Goal: Communication & Community: Share content

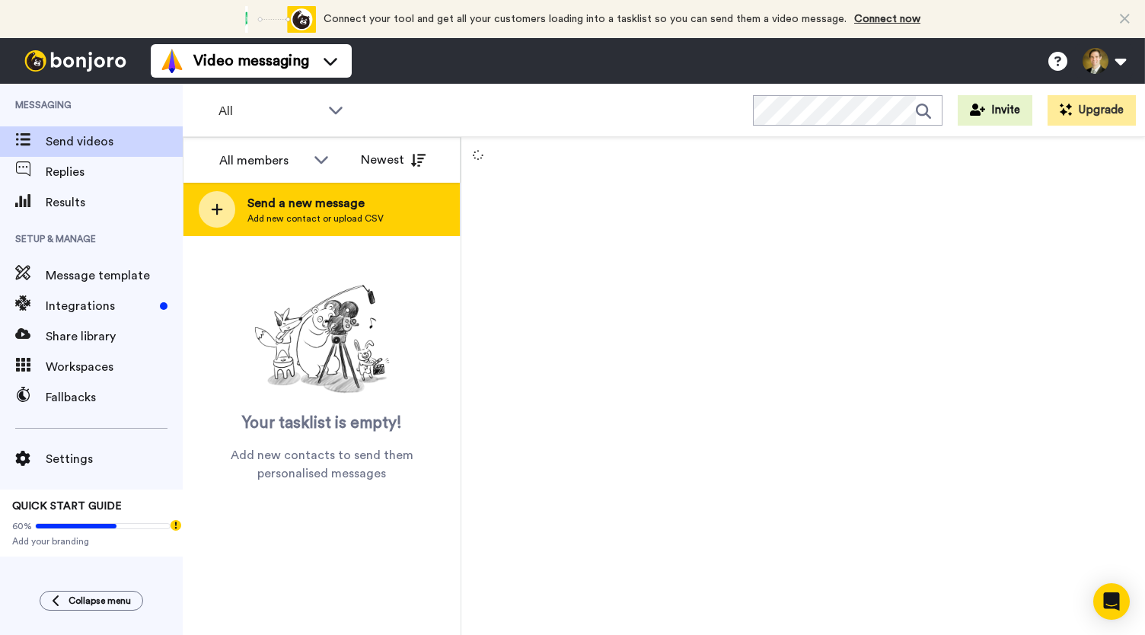
click at [221, 212] on icon at bounding box center [217, 210] width 12 height 14
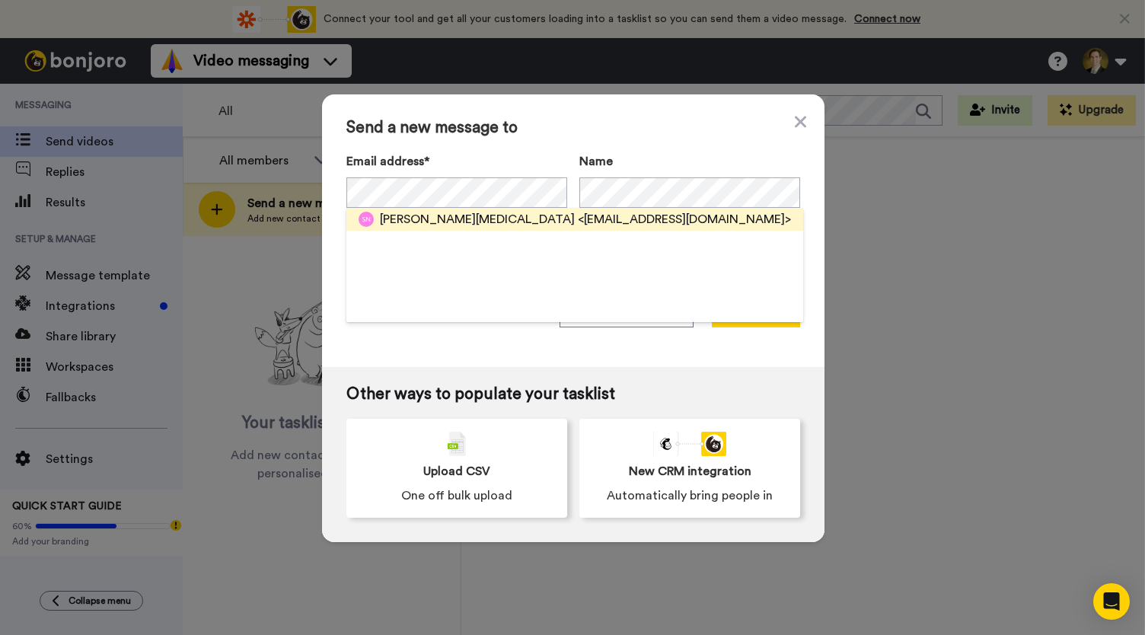
click at [405, 217] on span "Sue Nix" at bounding box center [477, 219] width 195 height 18
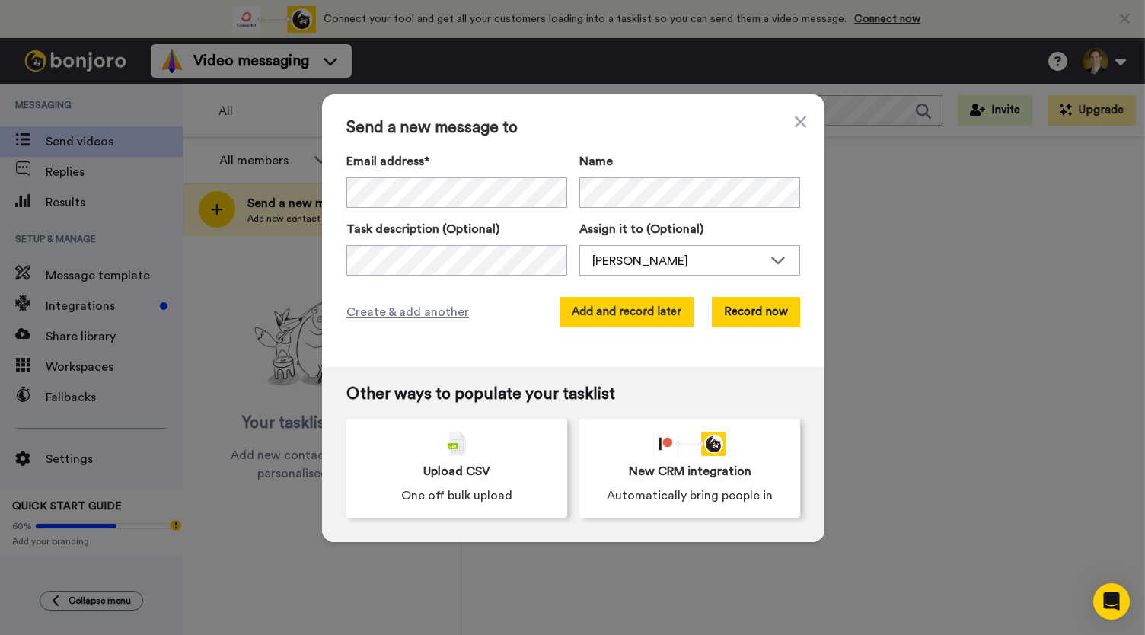
click at [606, 315] on button "Add and record later" at bounding box center [627, 312] width 134 height 30
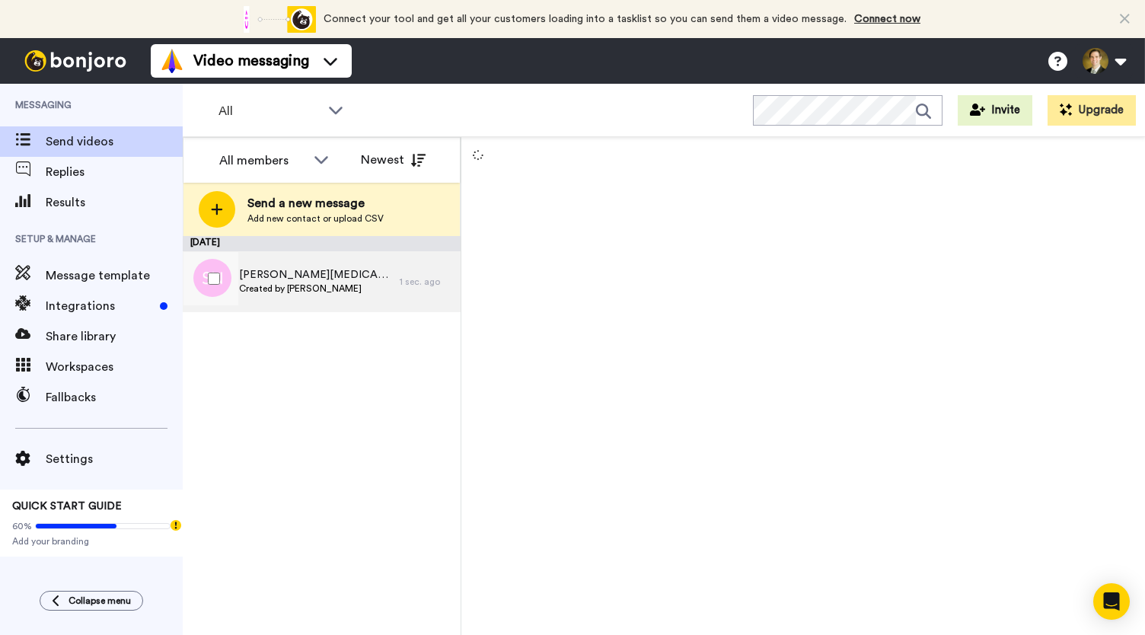
click at [300, 303] on div "Sue Nix Created by David Lauritzen" at bounding box center [291, 281] width 217 height 61
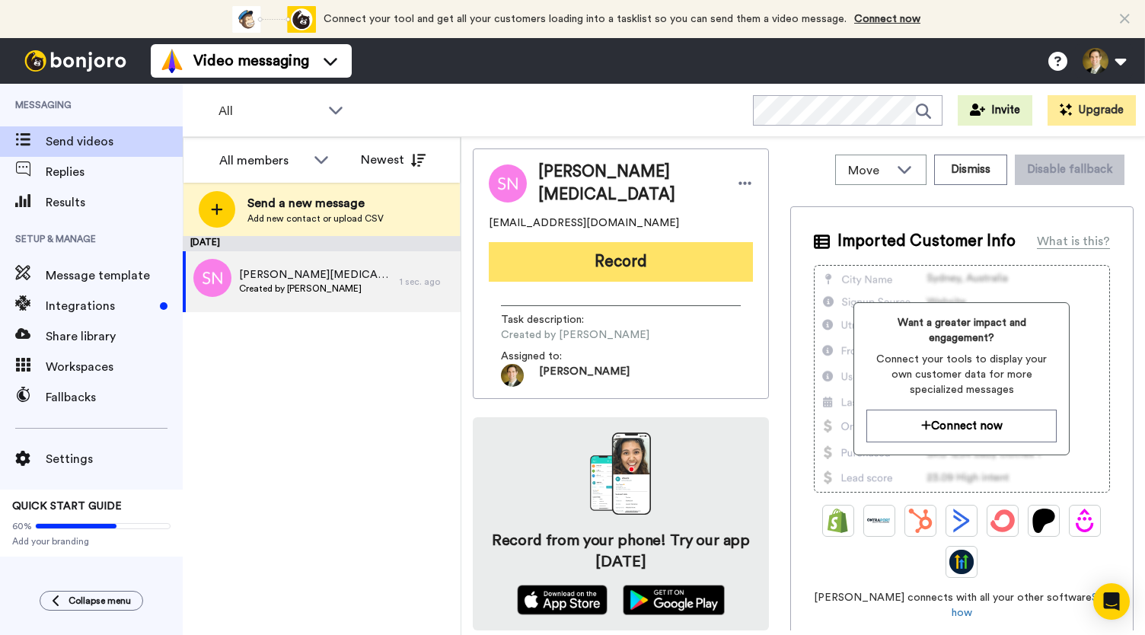
click at [618, 260] on button "Record" at bounding box center [621, 262] width 264 height 40
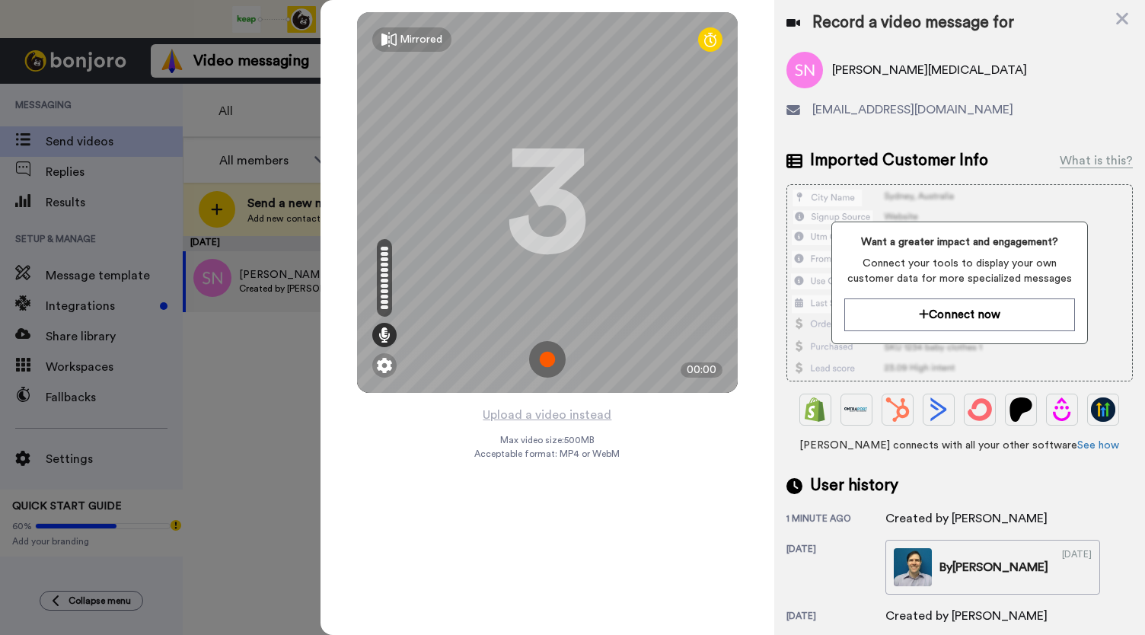
click at [548, 358] on img at bounding box center [547, 359] width 37 height 37
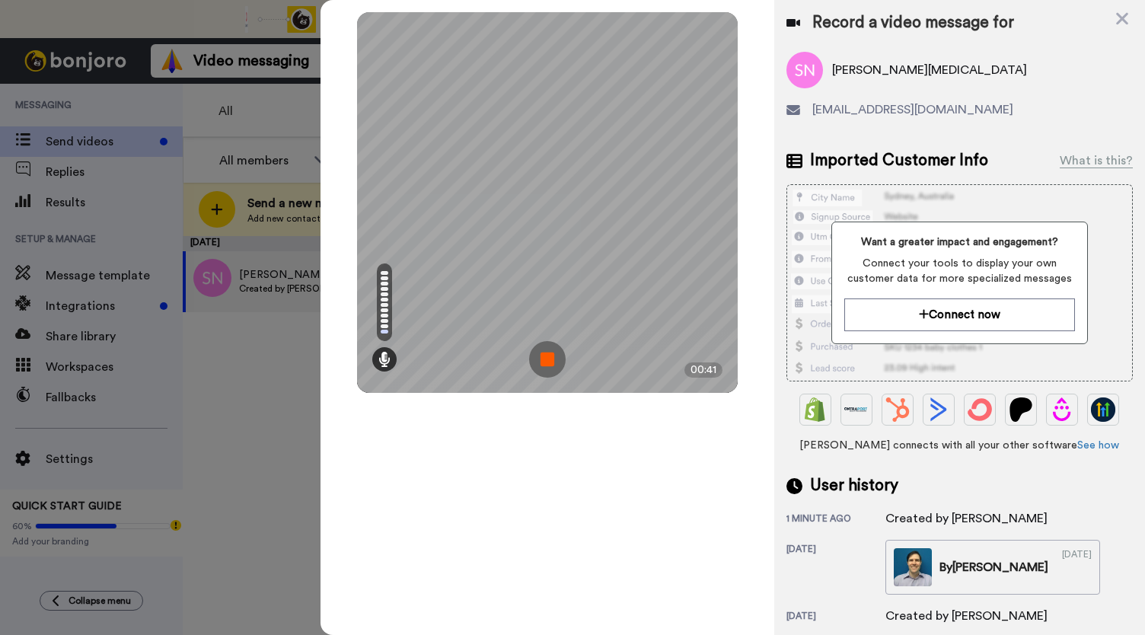
click at [548, 358] on img at bounding box center [547, 359] width 37 height 37
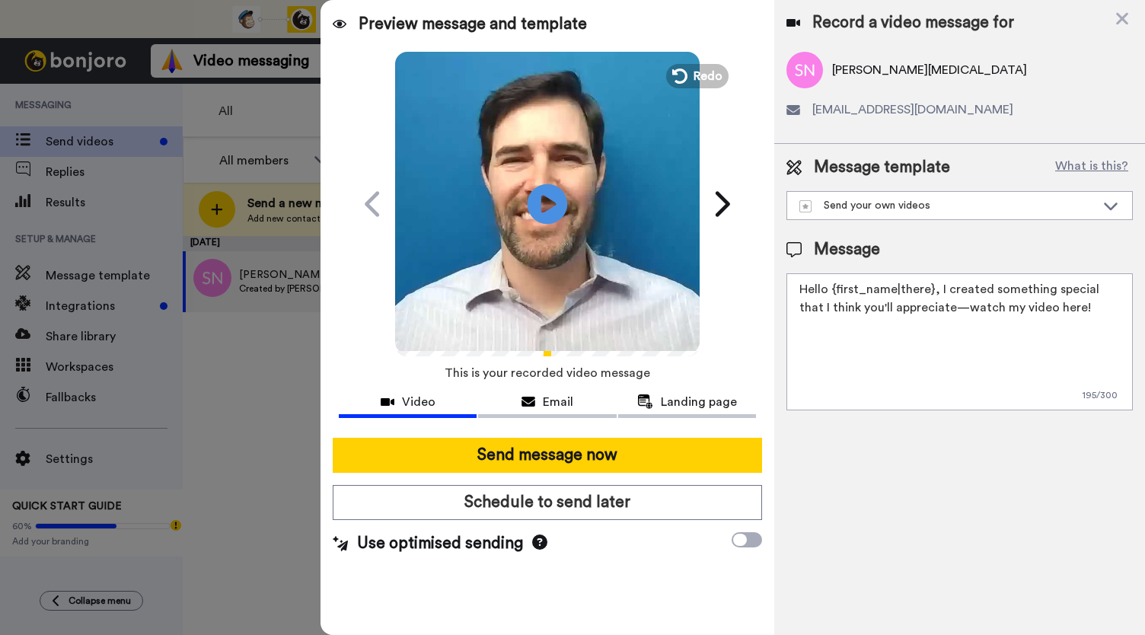
click at [543, 206] on icon "Play/Pause" at bounding box center [548, 204] width 40 height 72
click at [549, 408] on span "Email" at bounding box center [558, 402] width 30 height 18
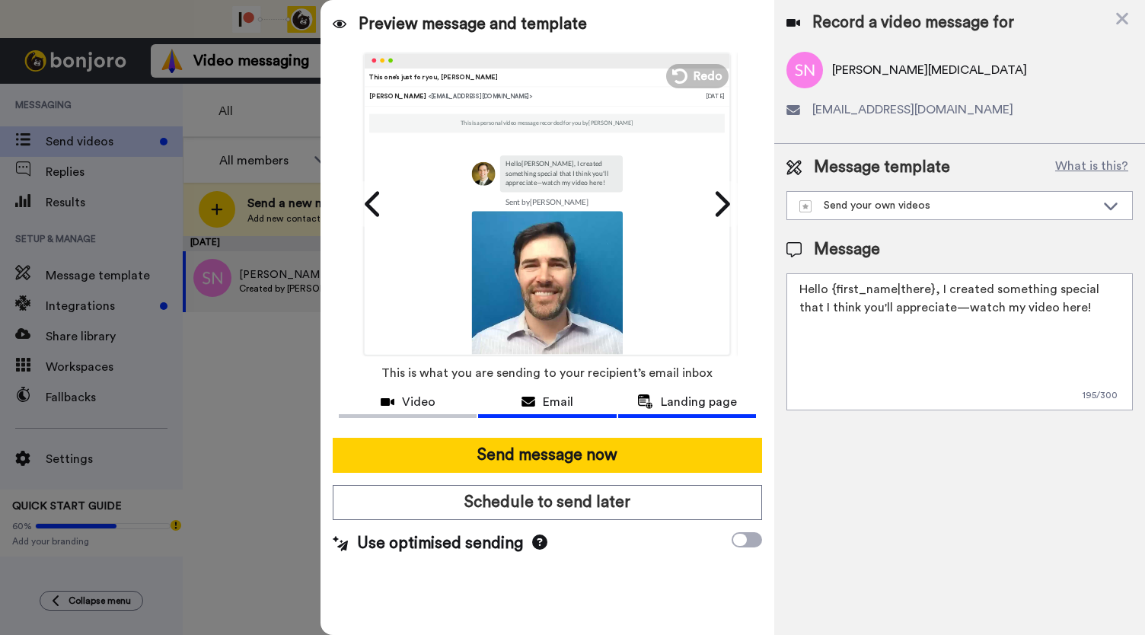
click at [669, 401] on span "Landing page" at bounding box center [699, 402] width 76 height 18
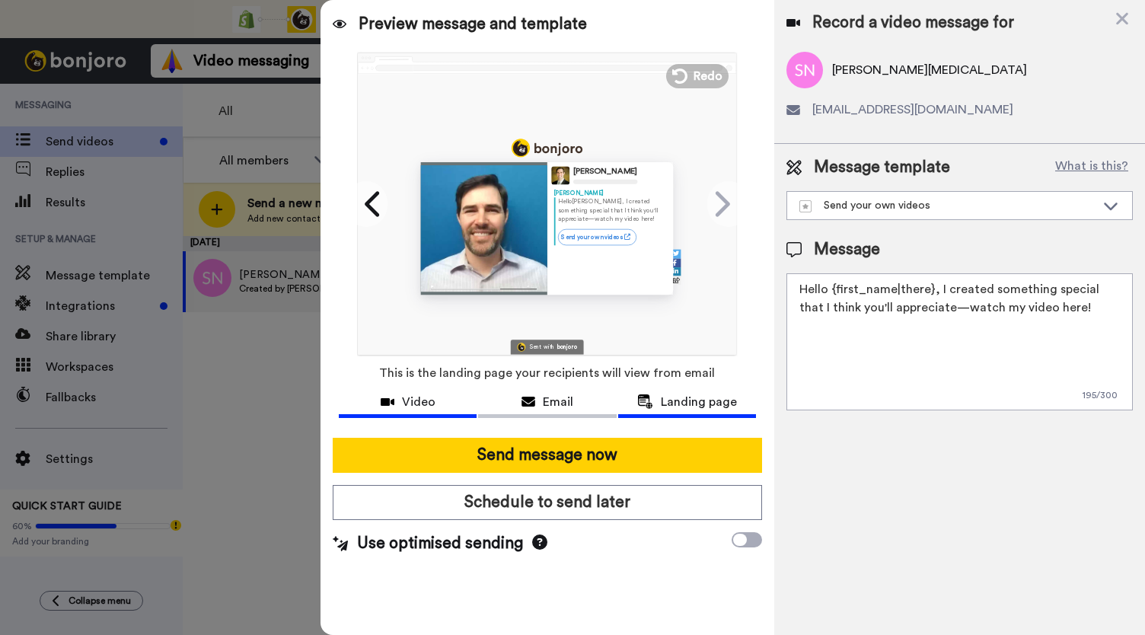
click at [417, 406] on span "Video" at bounding box center [419, 402] width 34 height 18
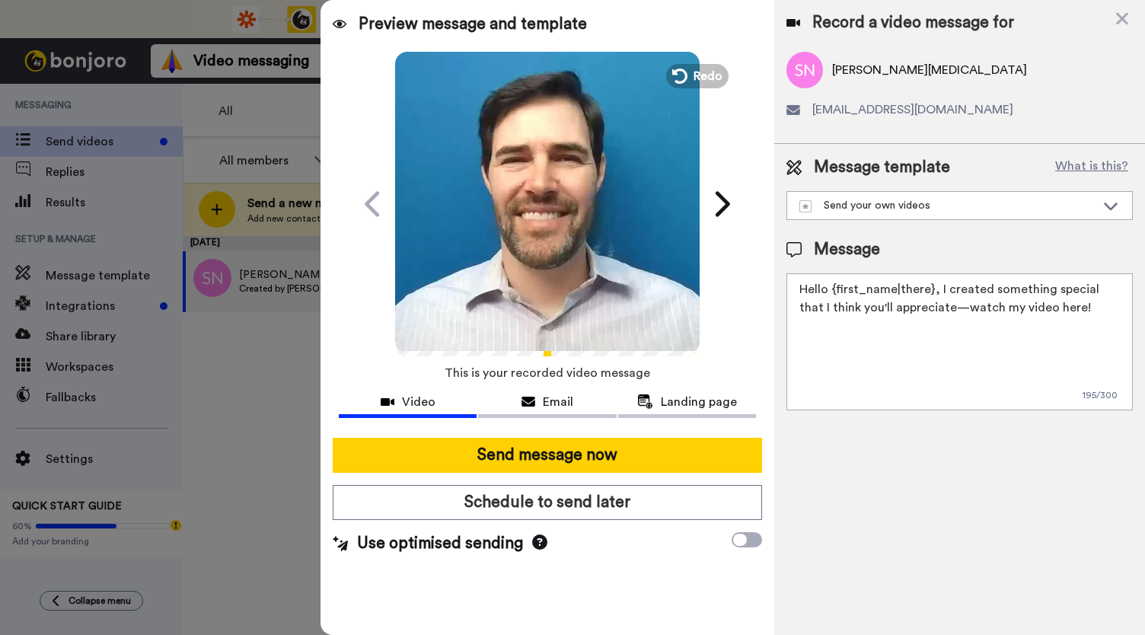
click at [546, 245] on video at bounding box center [547, 202] width 305 height 305
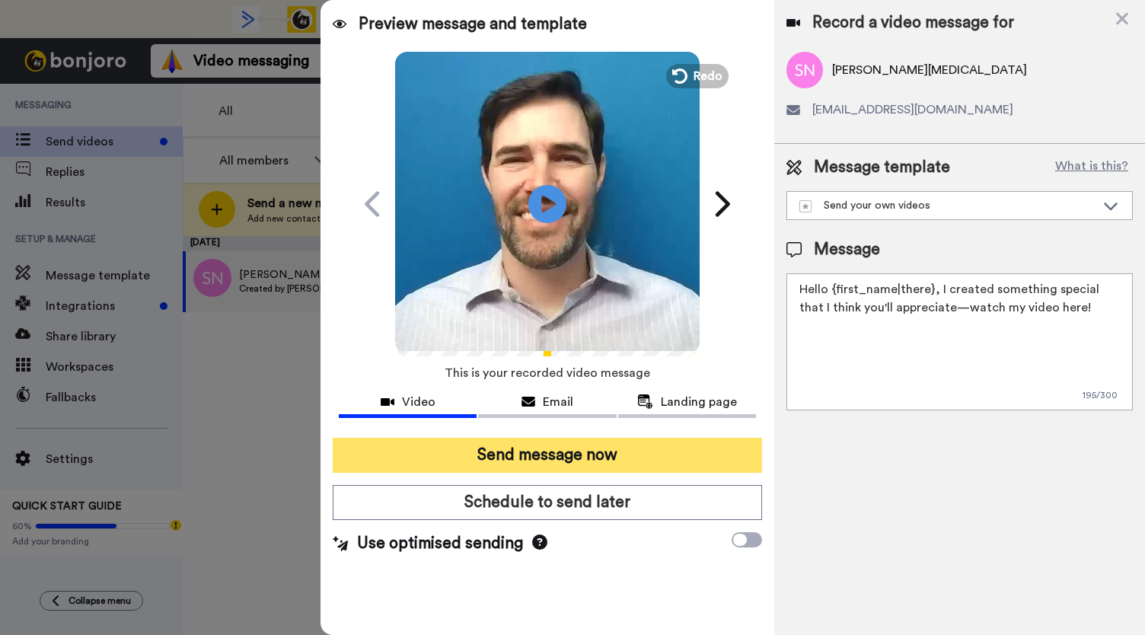
click at [509, 438] on button "Send message now" at bounding box center [548, 455] width 430 height 35
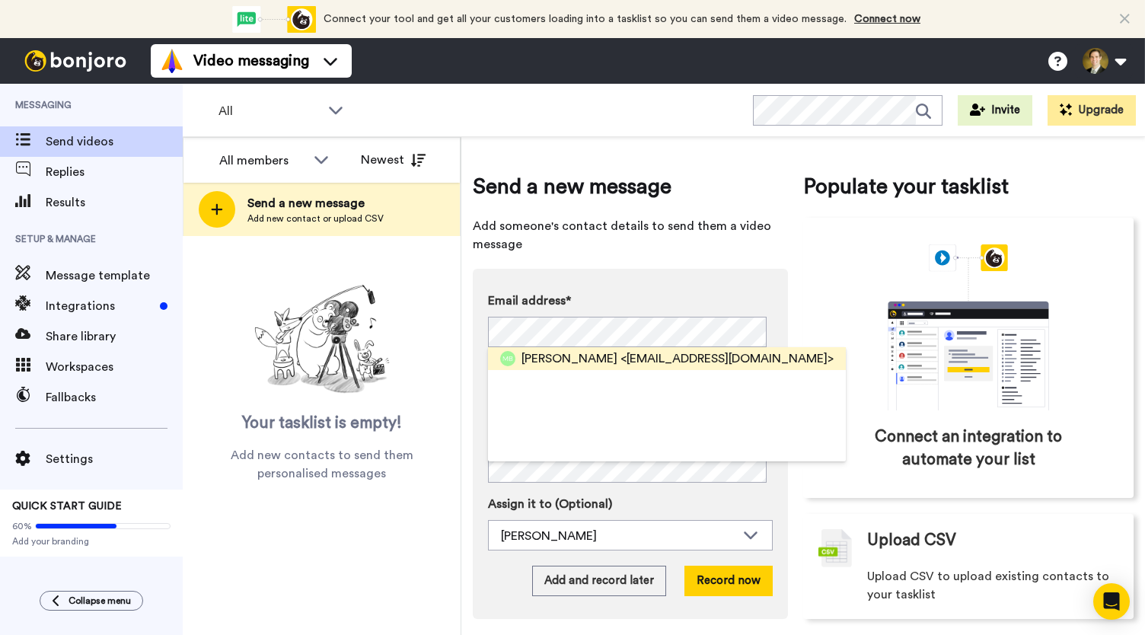
click at [550, 365] on span "Mike Bermel" at bounding box center [570, 359] width 96 height 18
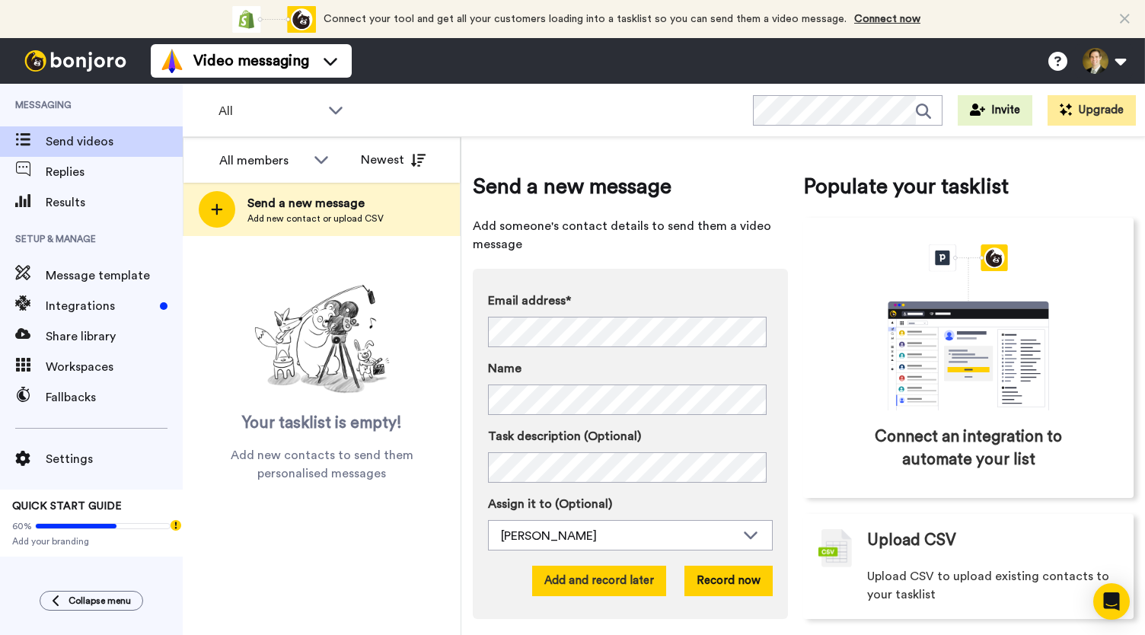
click at [608, 584] on button "Add and record later" at bounding box center [599, 581] width 134 height 30
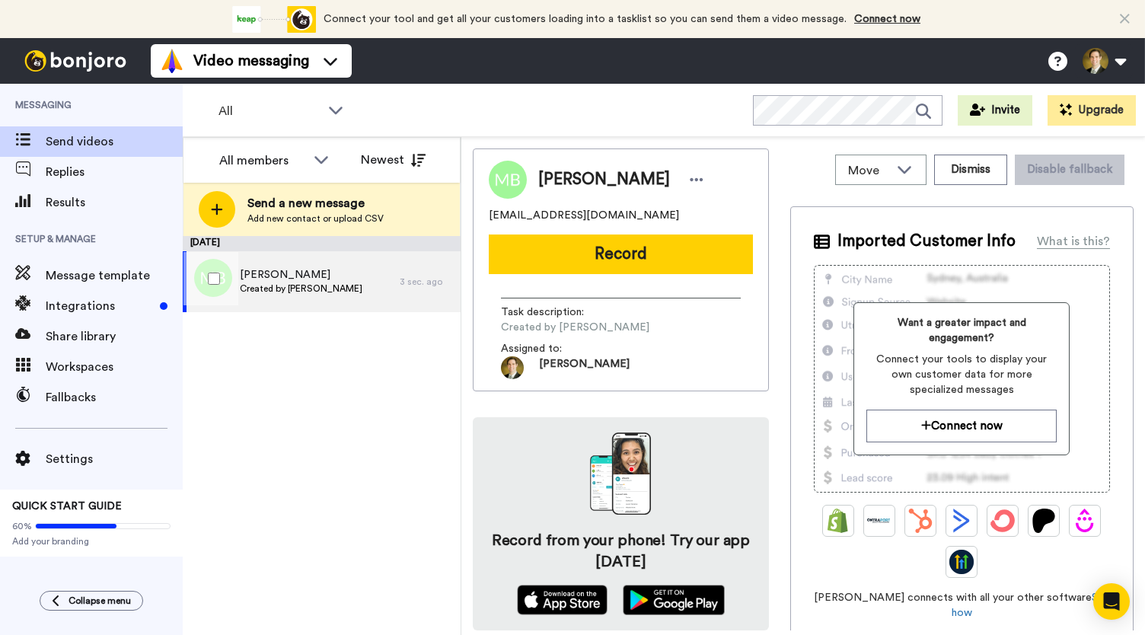
click at [364, 281] on div "Mike Bermel Created by David Lauritzen" at bounding box center [291, 281] width 217 height 61
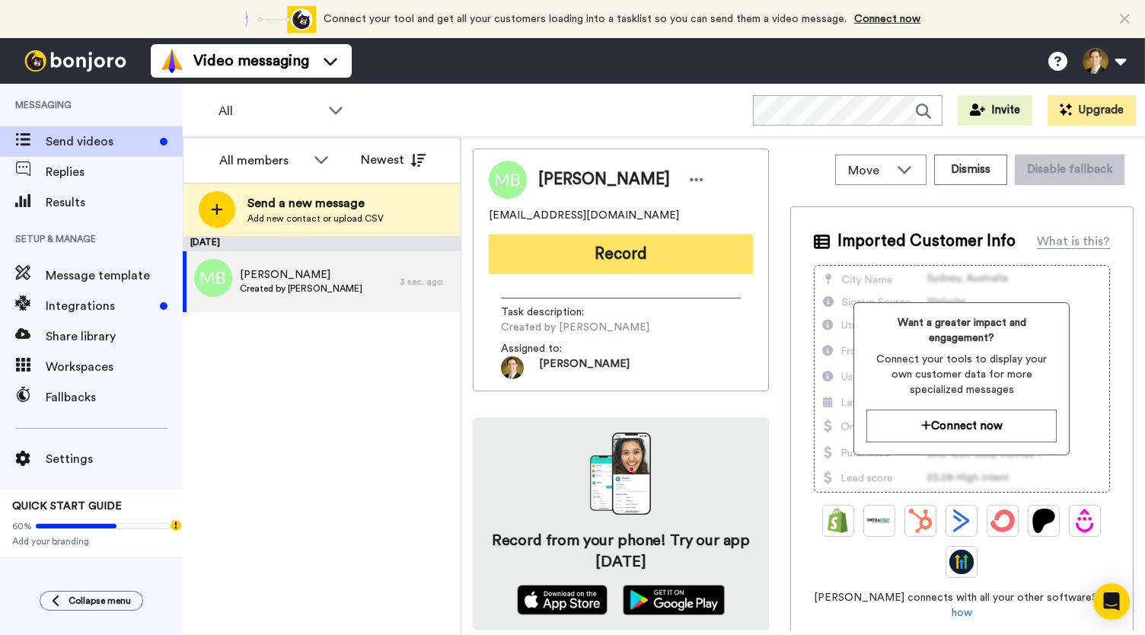
click at [602, 263] on button "Record" at bounding box center [621, 255] width 264 height 40
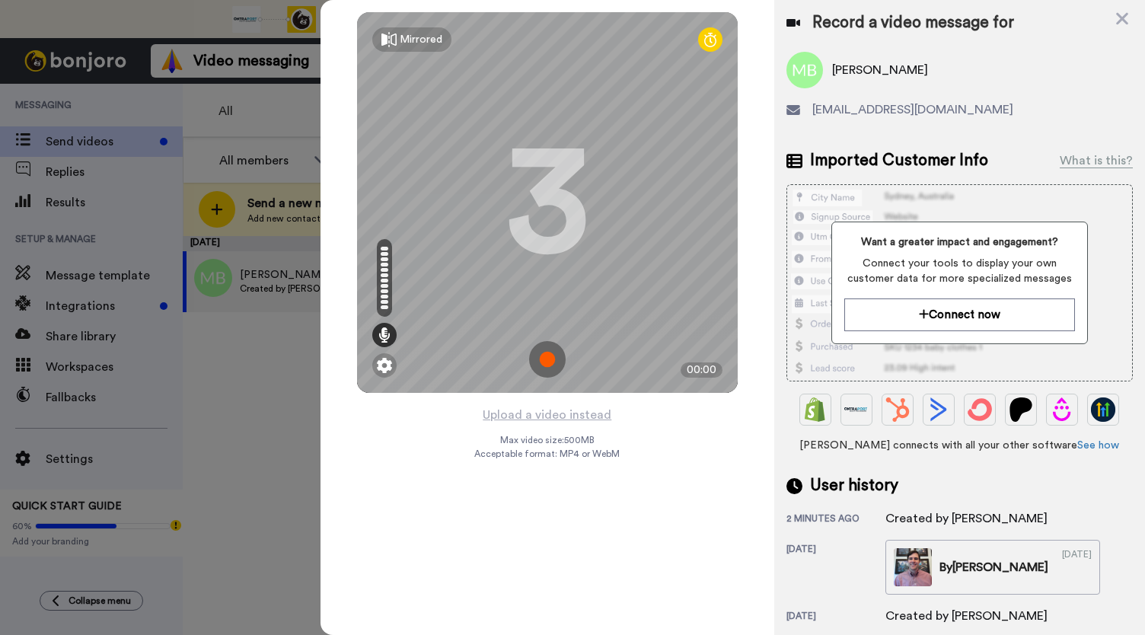
click at [554, 363] on img at bounding box center [547, 359] width 37 height 37
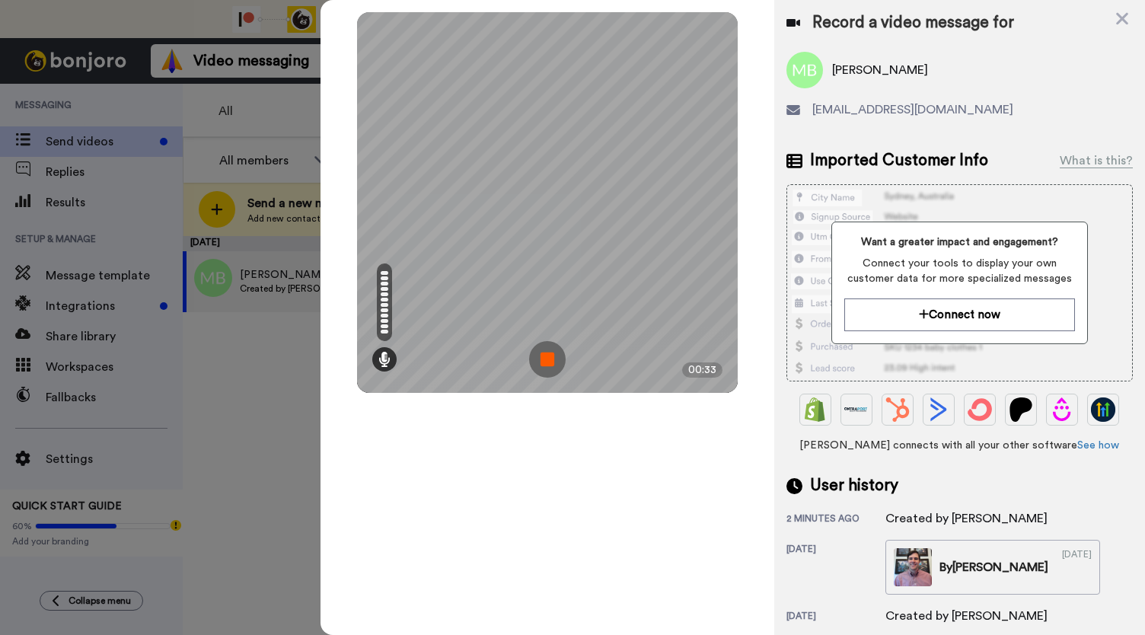
click at [554, 363] on img at bounding box center [547, 359] width 37 height 37
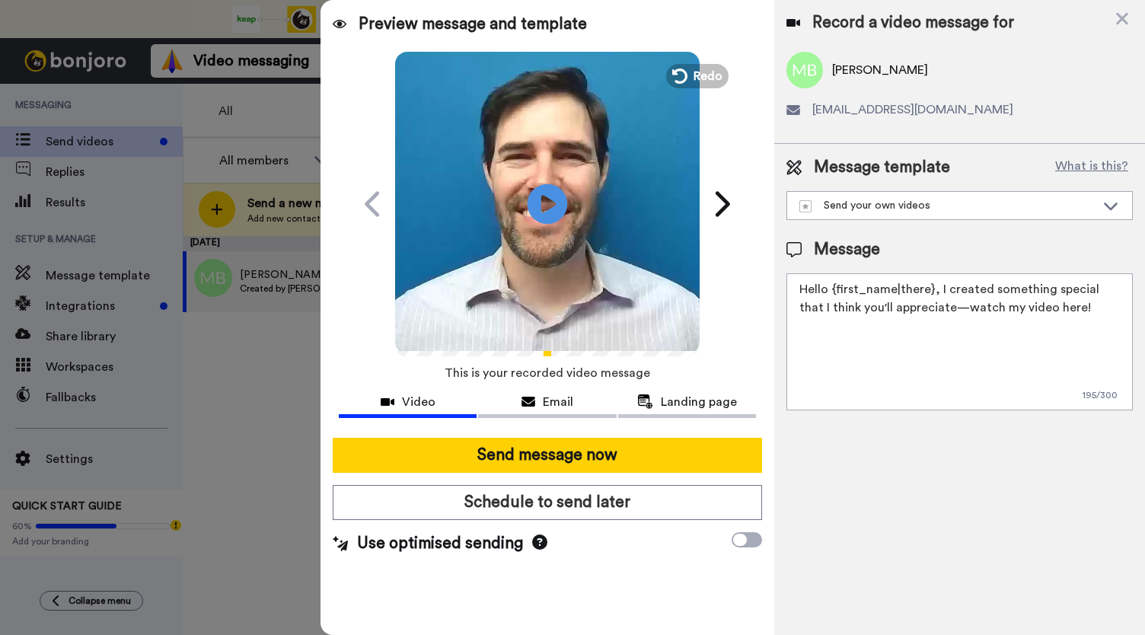
click at [551, 199] on icon at bounding box center [548, 204] width 40 height 40
click at [552, 396] on span "Email" at bounding box center [558, 402] width 30 height 18
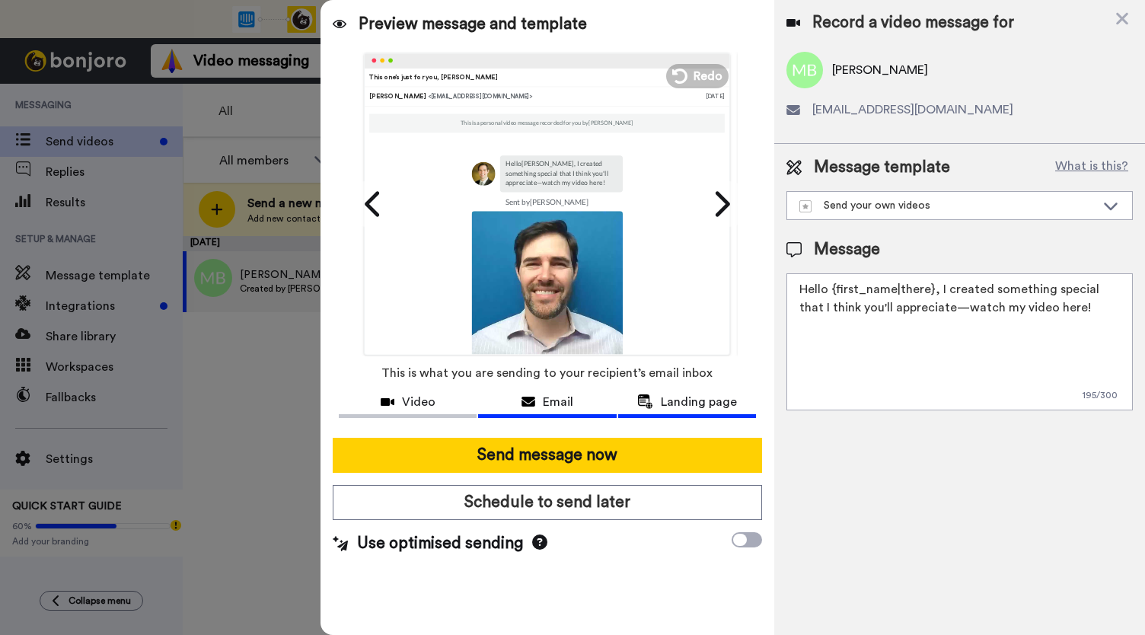
click at [693, 412] on button "Landing page" at bounding box center [687, 404] width 138 height 28
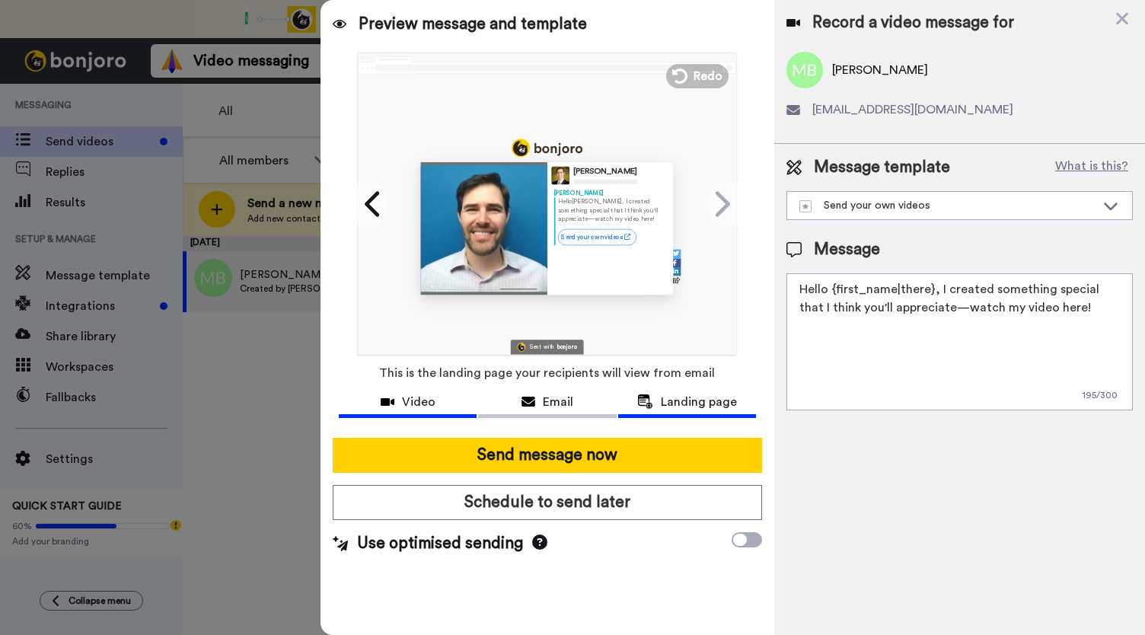
click at [423, 401] on span "Video" at bounding box center [419, 402] width 34 height 18
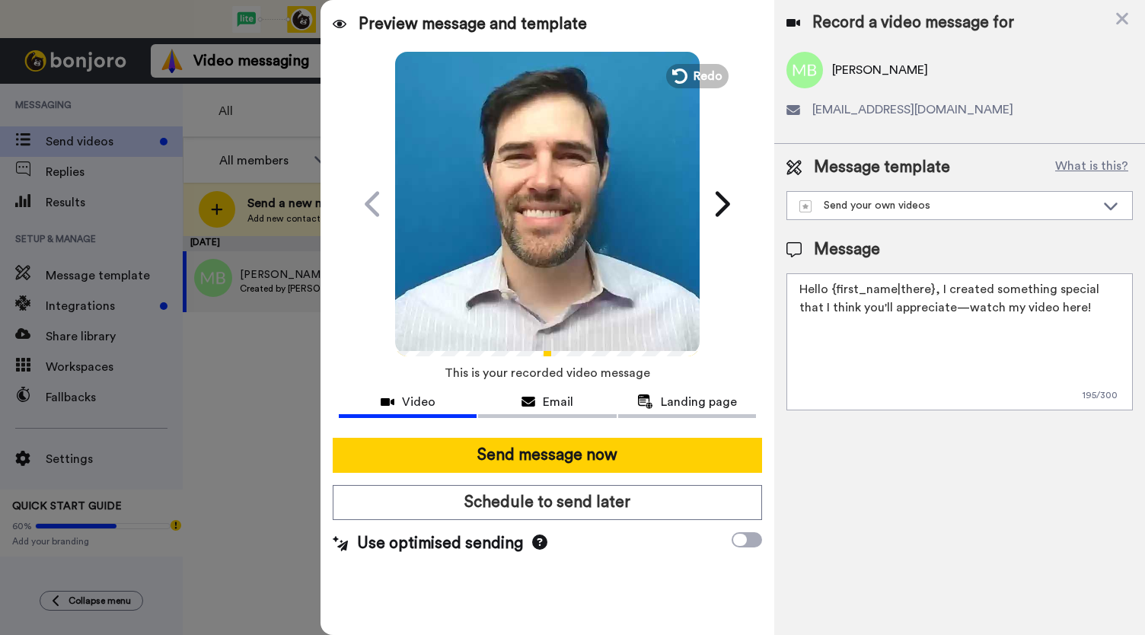
click at [516, 248] on video at bounding box center [547, 202] width 305 height 305
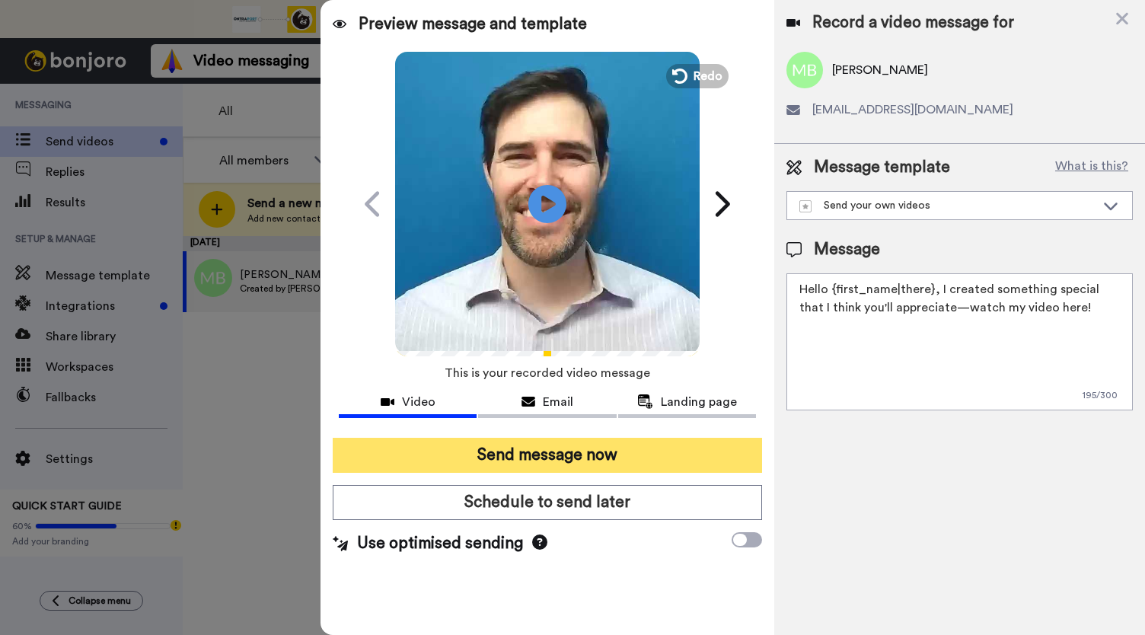
click at [558, 457] on button "Send message now" at bounding box center [548, 455] width 430 height 35
